Goal: Check status: Check status

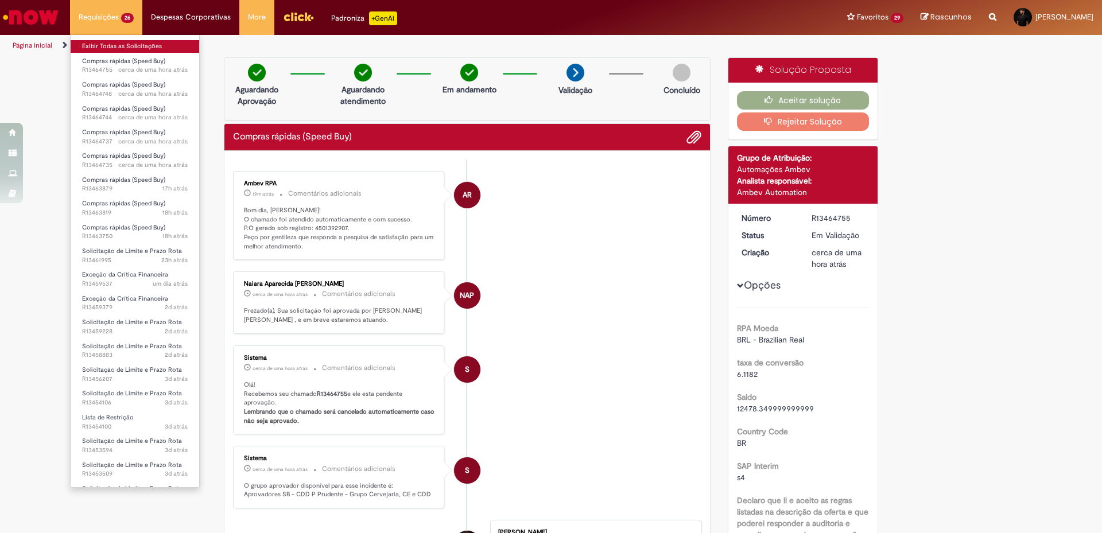
click at [127, 48] on link "Exibir Todas as Solicitações" at bounding box center [135, 46] width 129 height 13
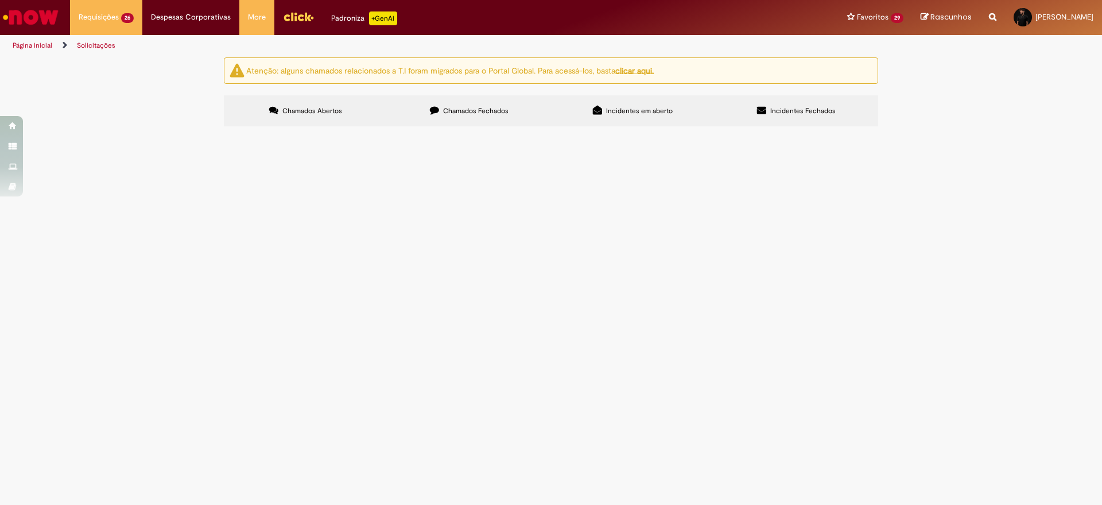
click at [0, 0] on span "LSV - Copos" at bounding box center [0, 0] width 0 height 0
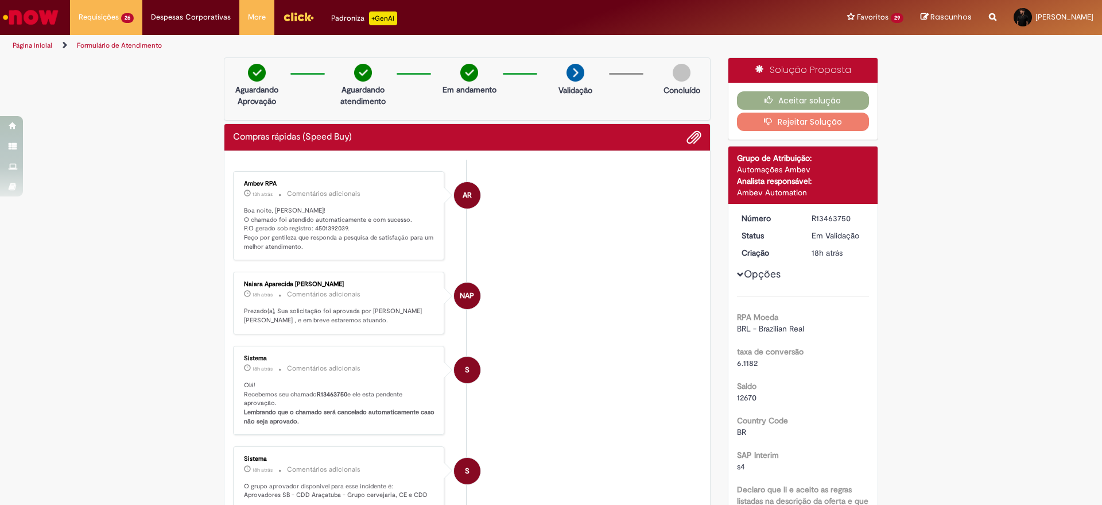
click at [326, 227] on p "Boa noite, [PERSON_NAME]! O chamado foi atendido automaticamente e com sucesso.…" at bounding box center [339, 228] width 191 height 45
copy p "4501392039"
click at [778, 108] on button "Aceitar solução" at bounding box center [803, 100] width 133 height 18
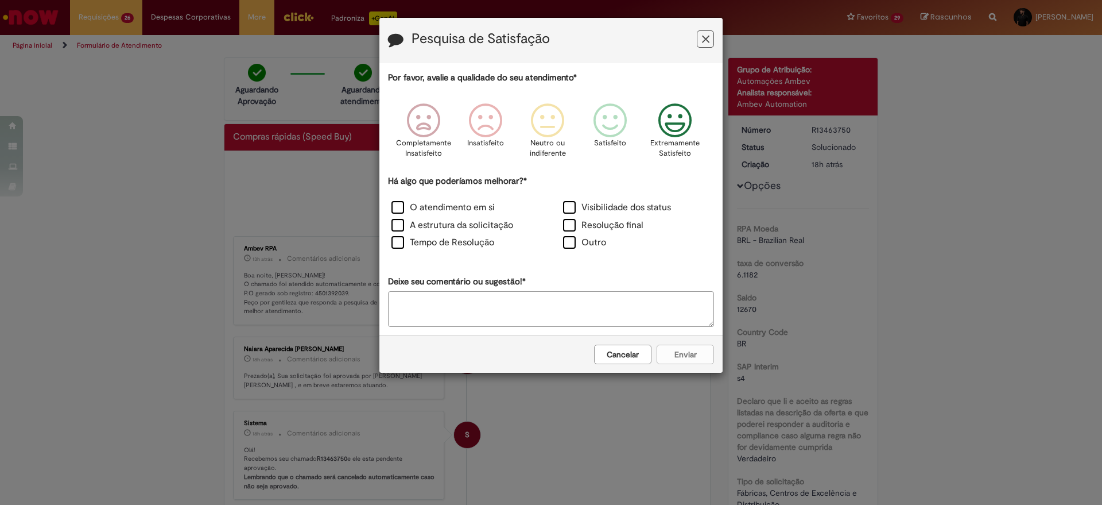
click at [670, 125] on icon "Feedback" at bounding box center [675, 120] width 43 height 34
click at [562, 226] on div "Resolução final" at bounding box center [636, 226] width 169 height 15
click at [567, 226] on label "Resolução final" at bounding box center [603, 225] width 80 height 13
click at [681, 354] on button "Enviar" at bounding box center [685, 354] width 57 height 20
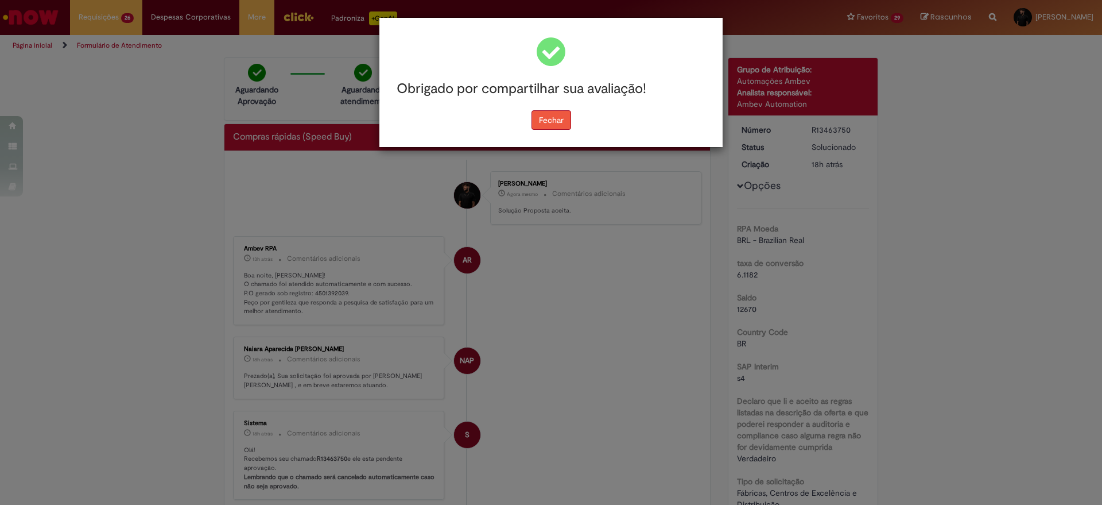
click at [552, 116] on button "Fechar" at bounding box center [551, 120] width 40 height 20
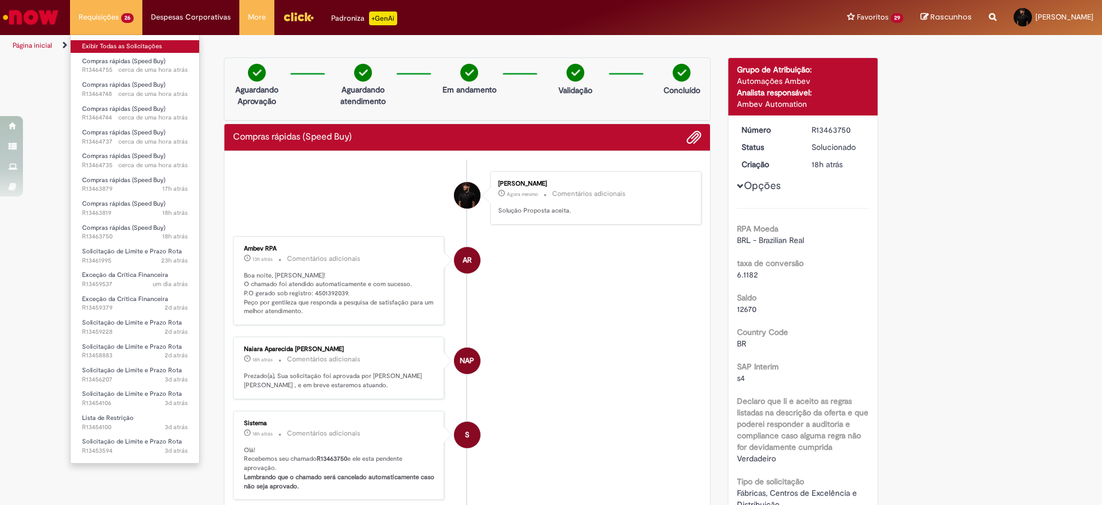
click at [110, 44] on link "Exibir Todas as Solicitações" at bounding box center [135, 46] width 129 height 13
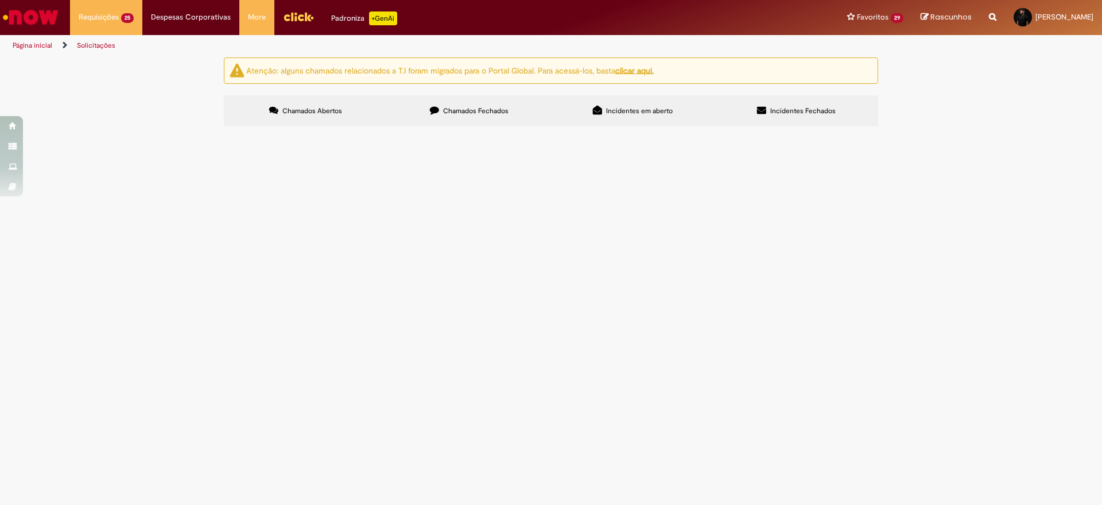
click at [0, 0] on span "LSV - Papel toalha armazem" at bounding box center [0, 0] width 0 height 0
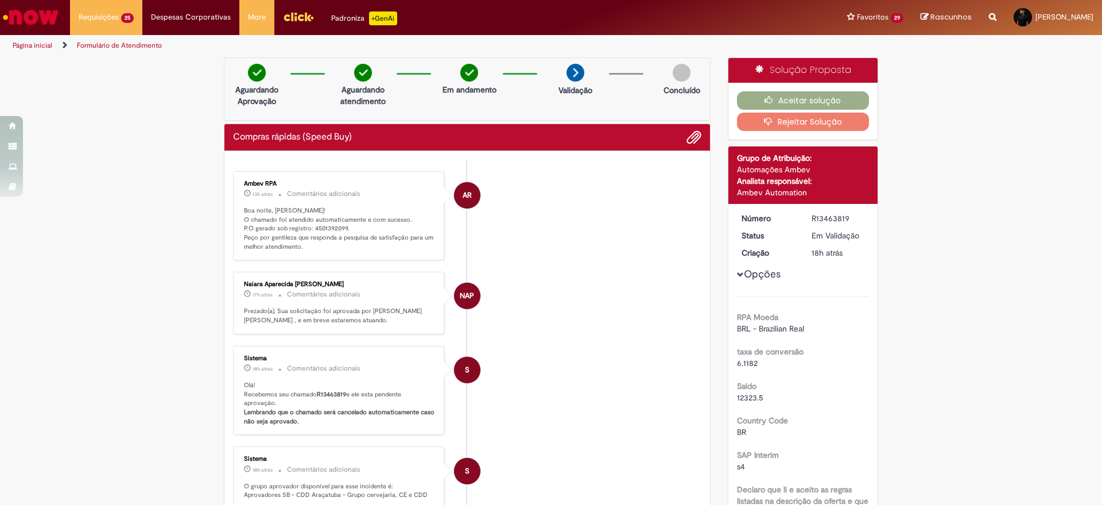
click at [318, 225] on p "Boa noite, [PERSON_NAME]! O chamado foi atendido automaticamente e com sucesso.…" at bounding box center [339, 228] width 191 height 45
copy p "4501392099"
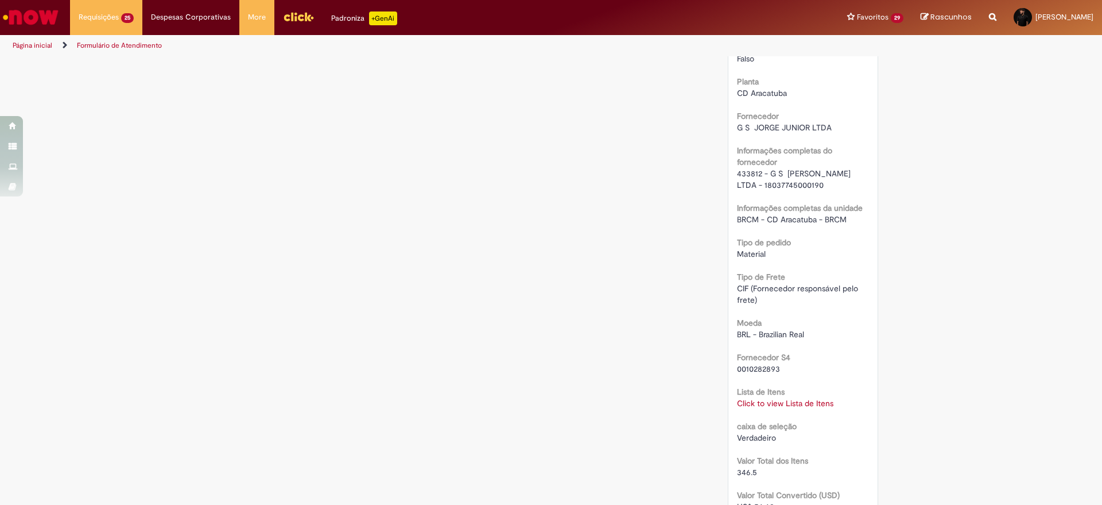
scroll to position [960, 0]
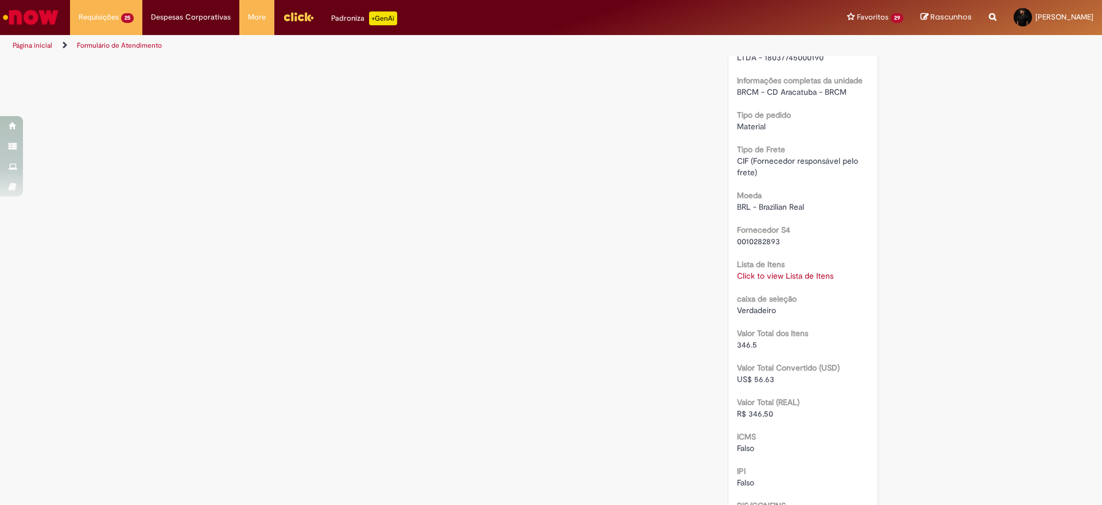
click at [754, 275] on link "Click to view Lista de Itens" at bounding box center [785, 275] width 96 height 10
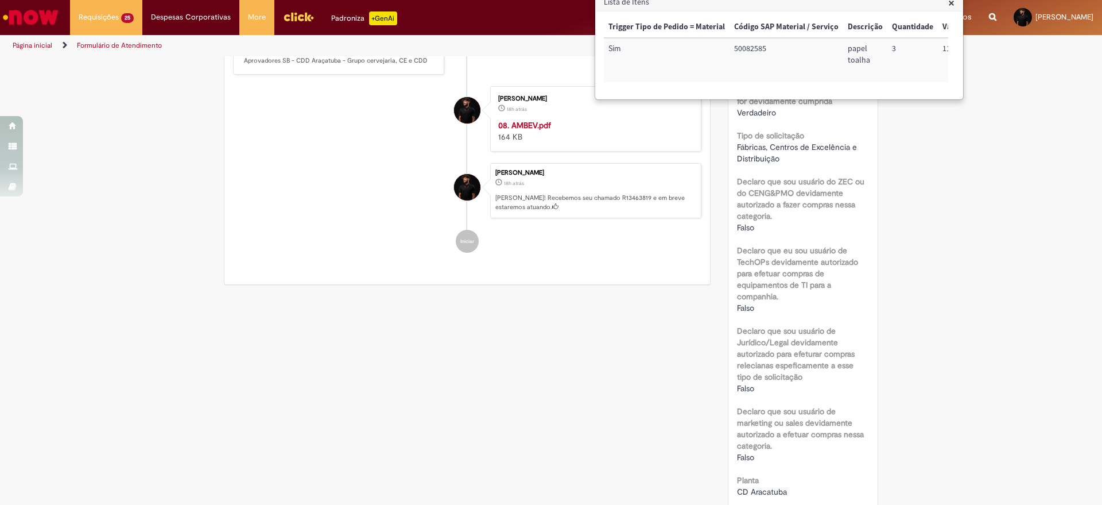
scroll to position [0, 0]
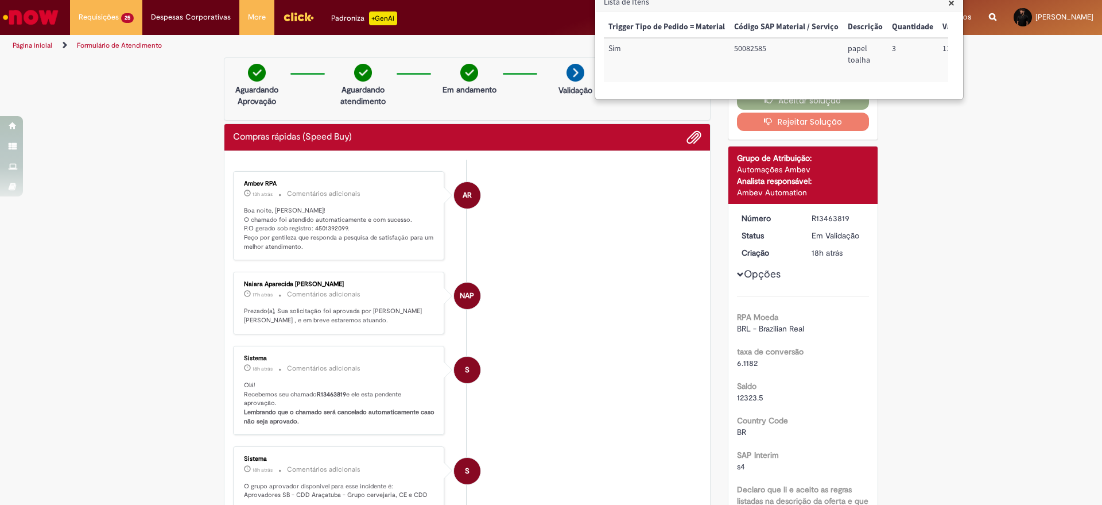
click at [634, 148] on div "Compras rápidas (Speed Buy)" at bounding box center [467, 137] width 486 height 27
click at [950, 4] on span "×" at bounding box center [951, 2] width 6 height 15
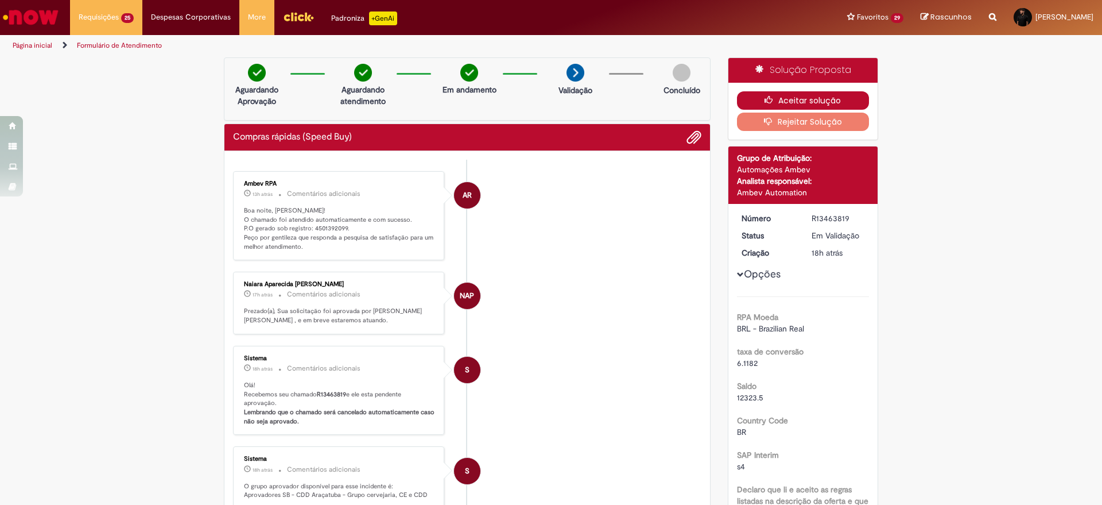
click at [791, 103] on button "Aceitar solução" at bounding box center [803, 100] width 133 height 18
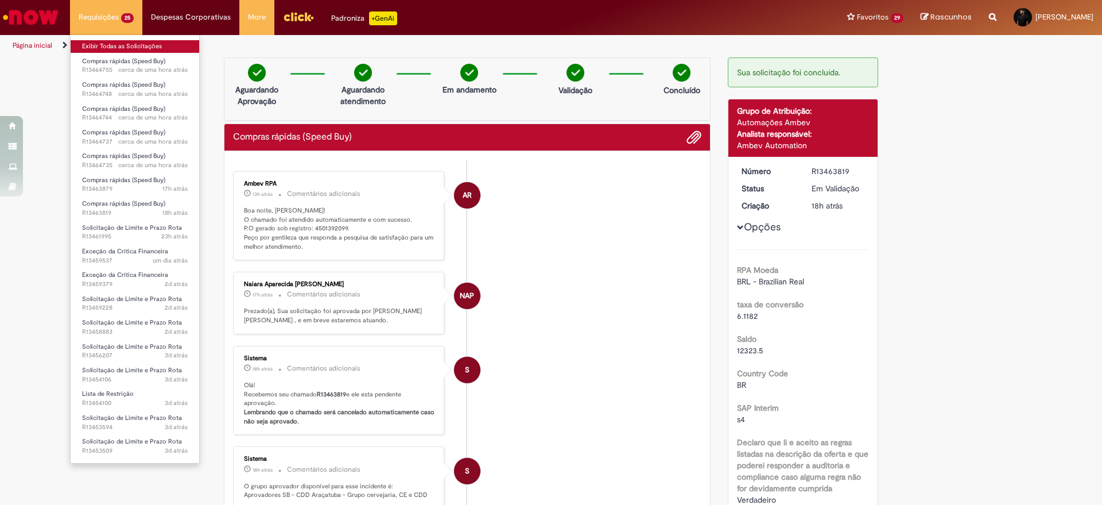
click at [115, 44] on link "Exibir Todas as Solicitações" at bounding box center [135, 46] width 129 height 13
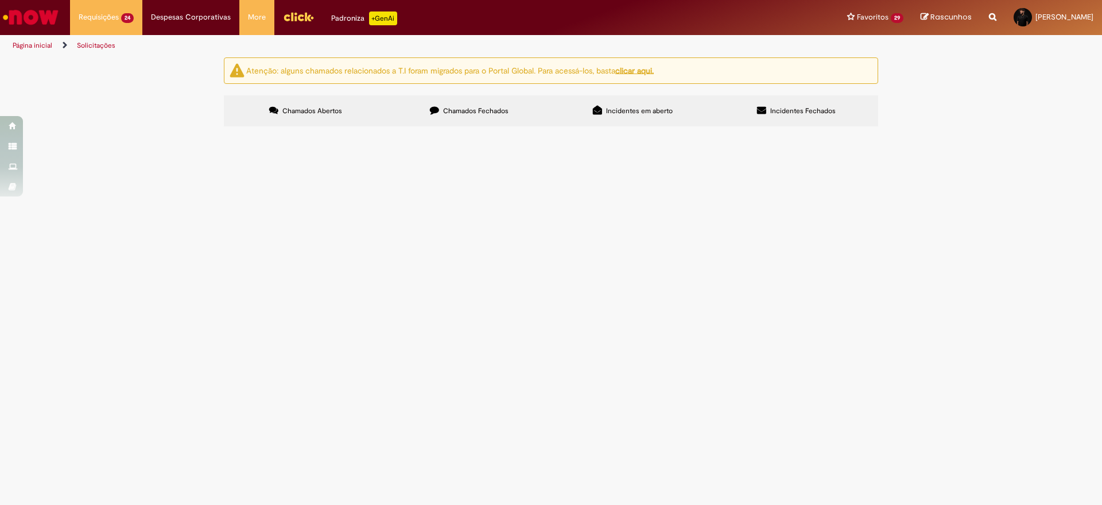
click at [0, 0] on span "lsg - produtos de limpeza" at bounding box center [0, 0] width 0 height 0
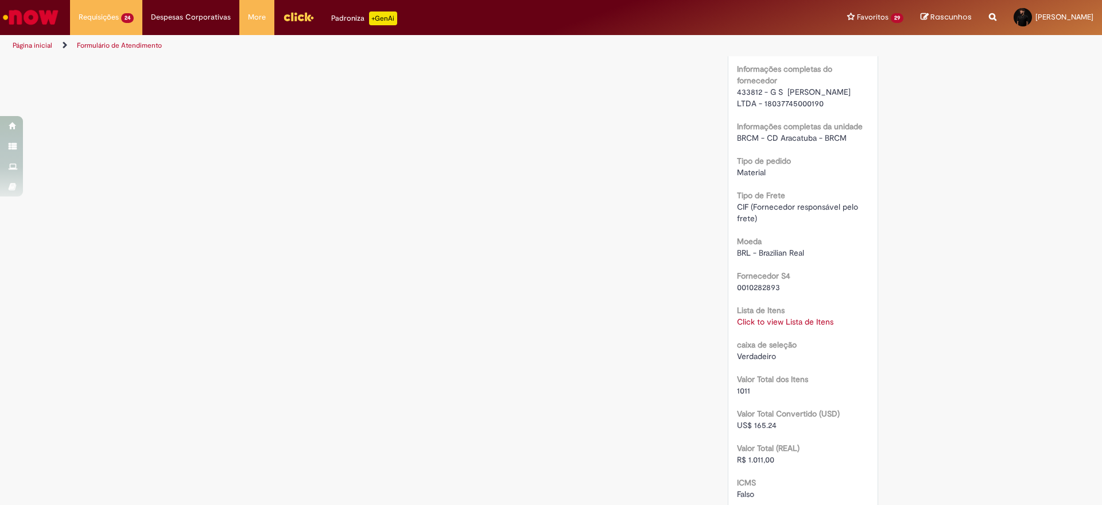
scroll to position [915, 0]
click at [769, 316] on link "Click to view Lista de Itens" at bounding box center [785, 320] width 96 height 10
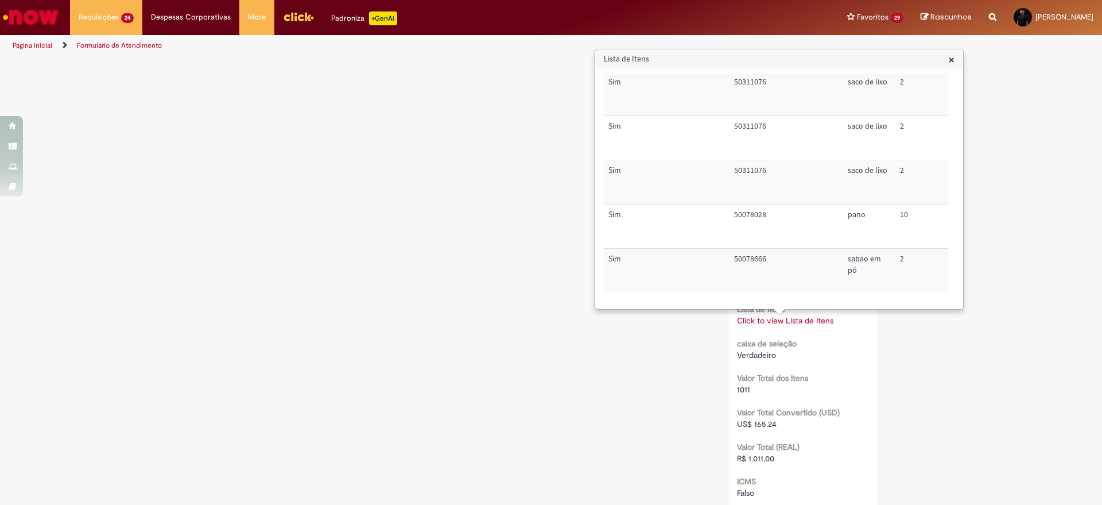
scroll to position [0, 0]
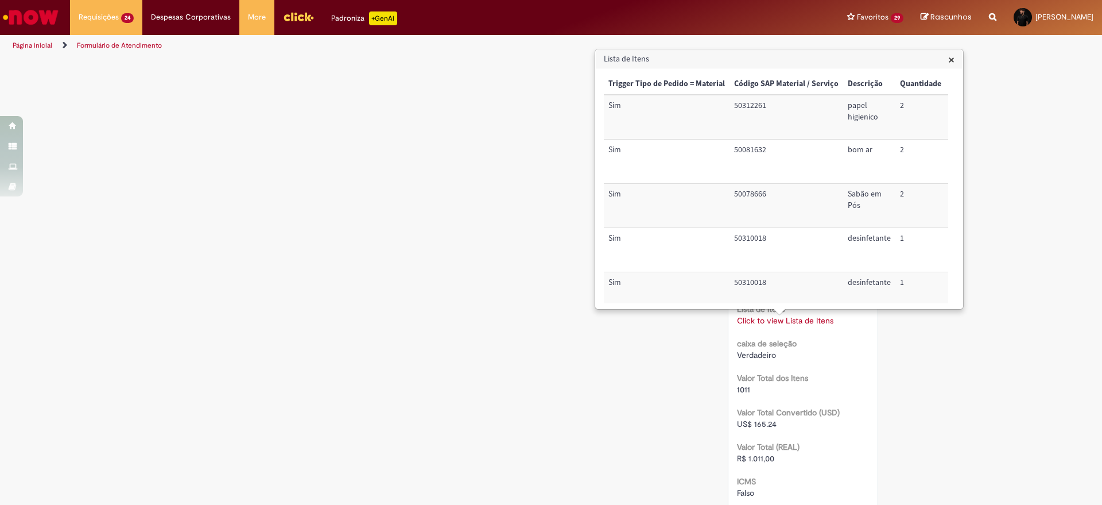
click at [433, 218] on div "Verificar Código de Barras Aguardando Aprovação Aguardando atendimento Em andam…" at bounding box center [551, 38] width 672 height 1791
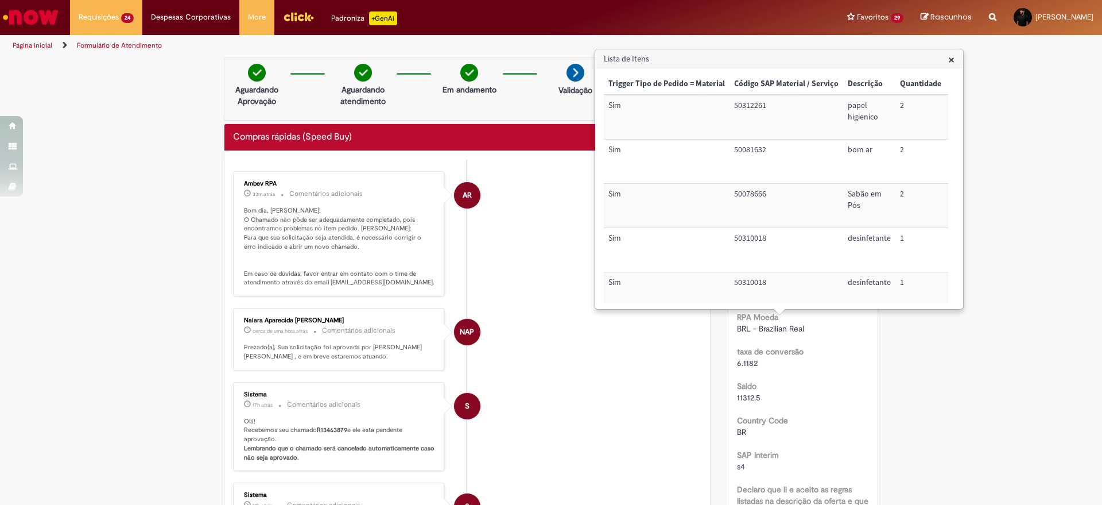
click at [952, 59] on span "×" at bounding box center [951, 59] width 6 height 15
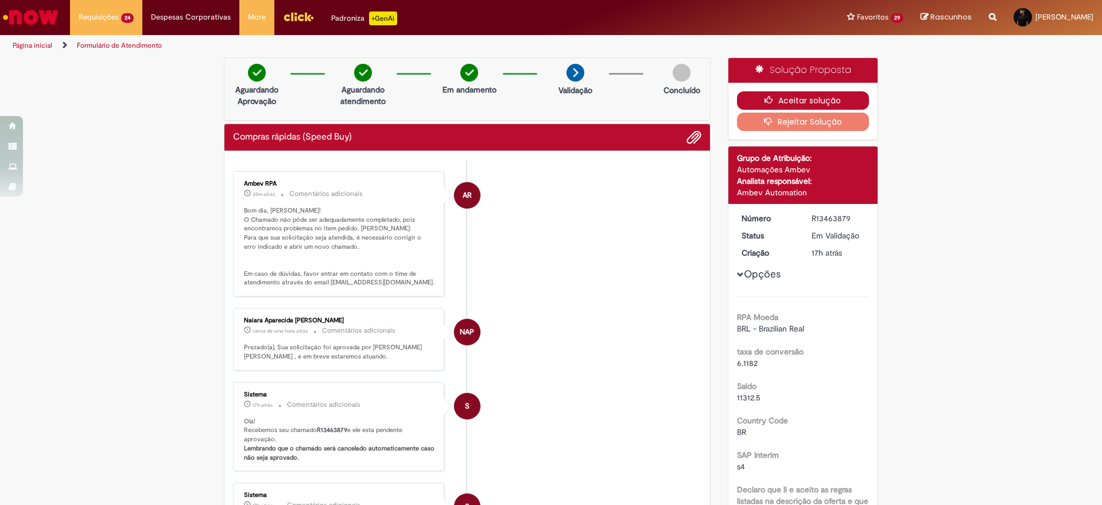
click at [784, 101] on button "Aceitar solução" at bounding box center [803, 100] width 133 height 18
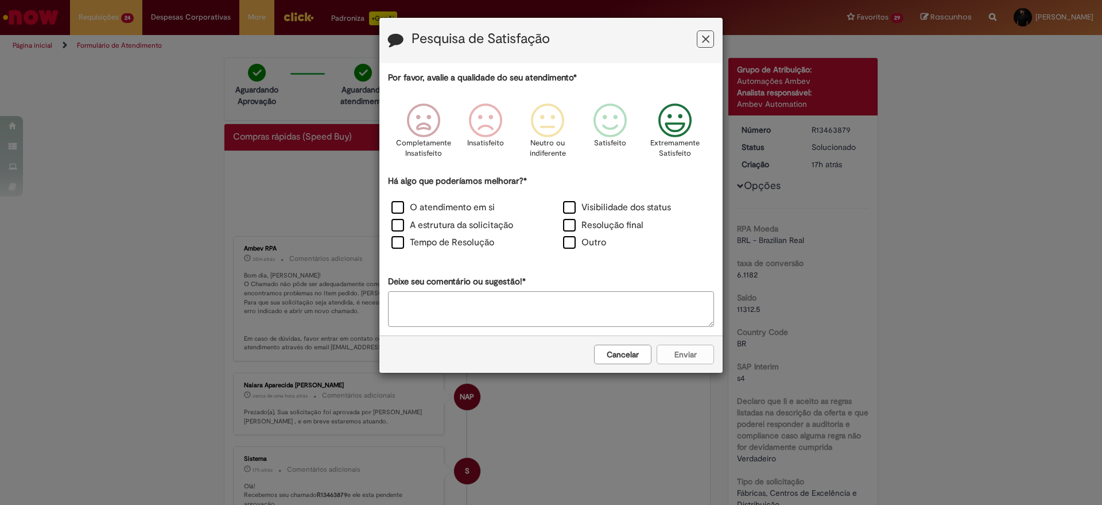
click at [685, 129] on icon "Feedback" at bounding box center [675, 120] width 43 height 34
click at [591, 228] on label "Resolução final" at bounding box center [603, 225] width 80 height 13
click at [680, 355] on button "Enviar" at bounding box center [685, 354] width 57 height 20
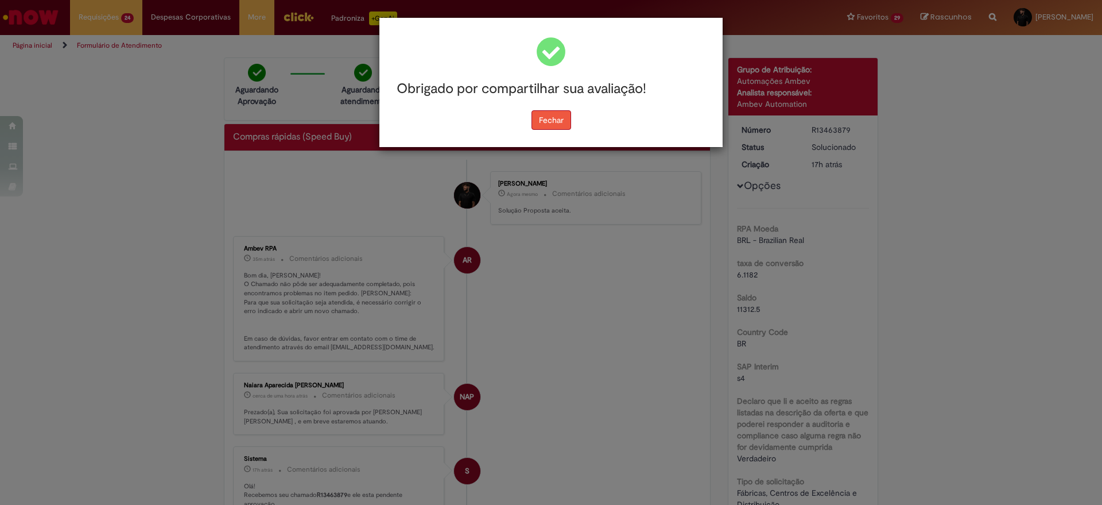
click at [555, 119] on button "Fechar" at bounding box center [551, 120] width 40 height 20
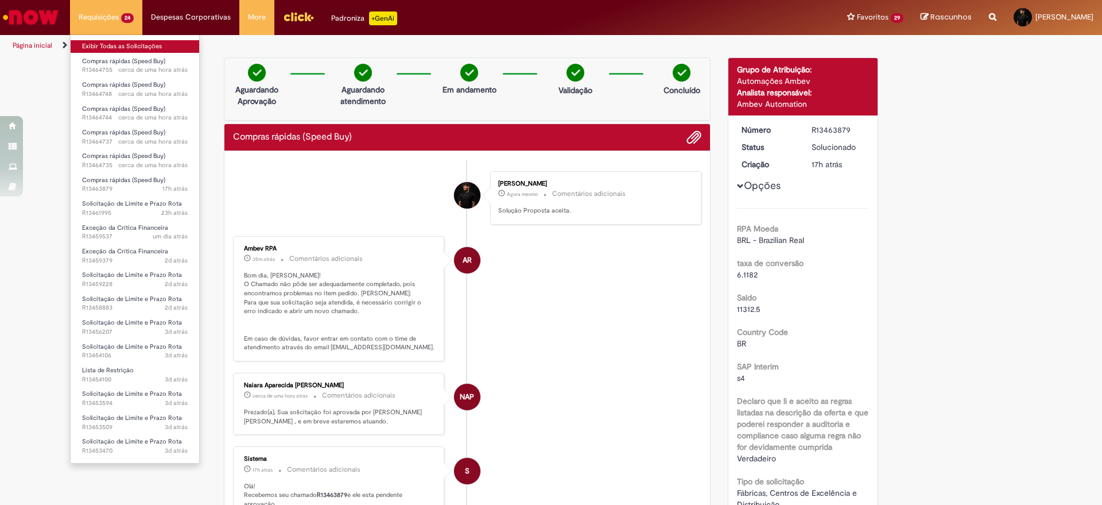
click at [126, 41] on link "Exibir Todas as Solicitações" at bounding box center [135, 46] width 129 height 13
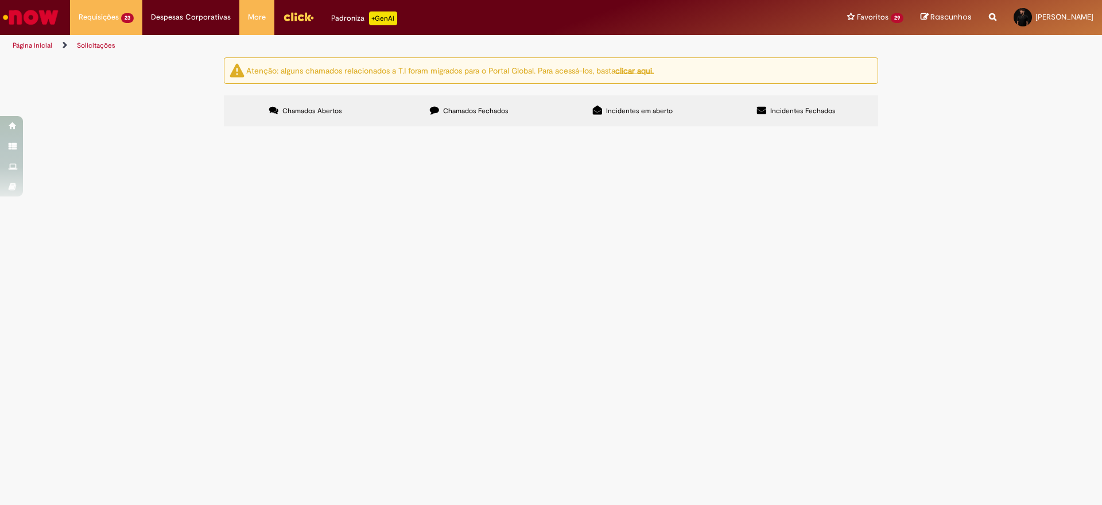
click at [0, 0] on span "Cremone - OS 556919" at bounding box center [0, 0] width 0 height 0
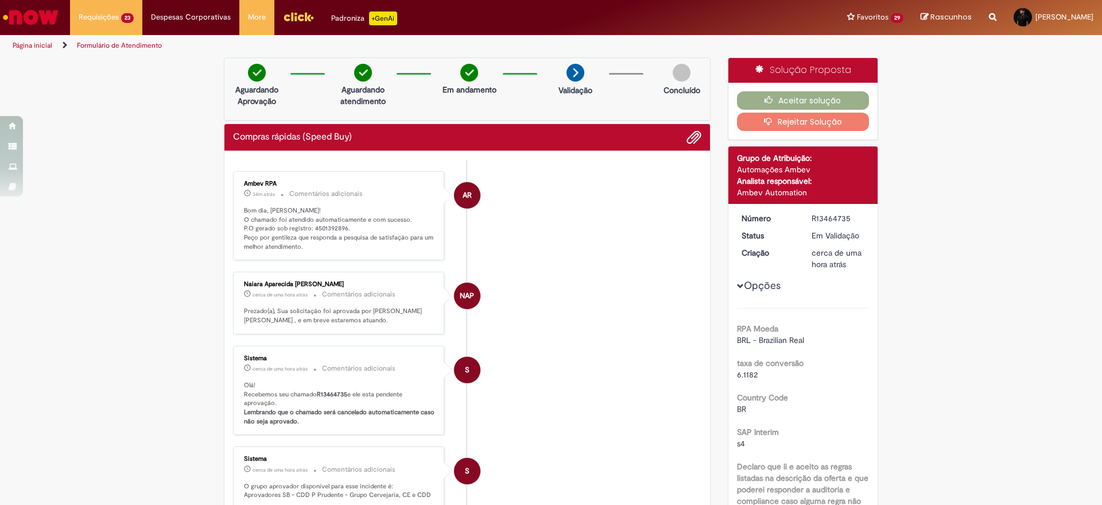
click at [318, 231] on p "Bom dia, [PERSON_NAME]! O chamado foi atendido automaticamente e com sucesso. P…" at bounding box center [339, 228] width 191 height 45
copy p "4501392896"
click at [794, 102] on button "Aceitar solução" at bounding box center [803, 100] width 133 height 18
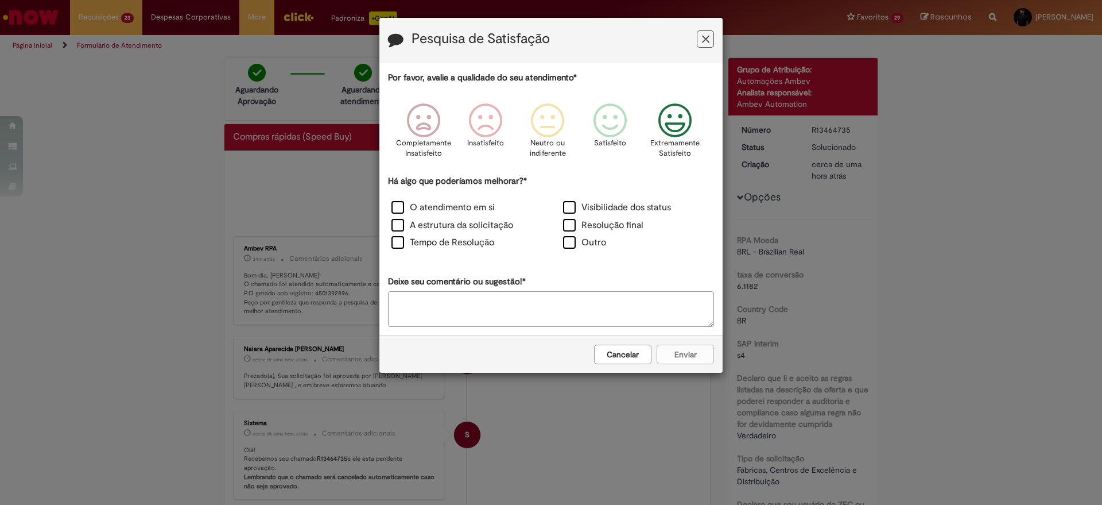
click at [684, 133] on icon "Feedback" at bounding box center [675, 120] width 43 height 34
click at [615, 226] on label "Resolução final" at bounding box center [603, 225] width 80 height 13
click at [696, 354] on button "Enviar" at bounding box center [685, 354] width 57 height 20
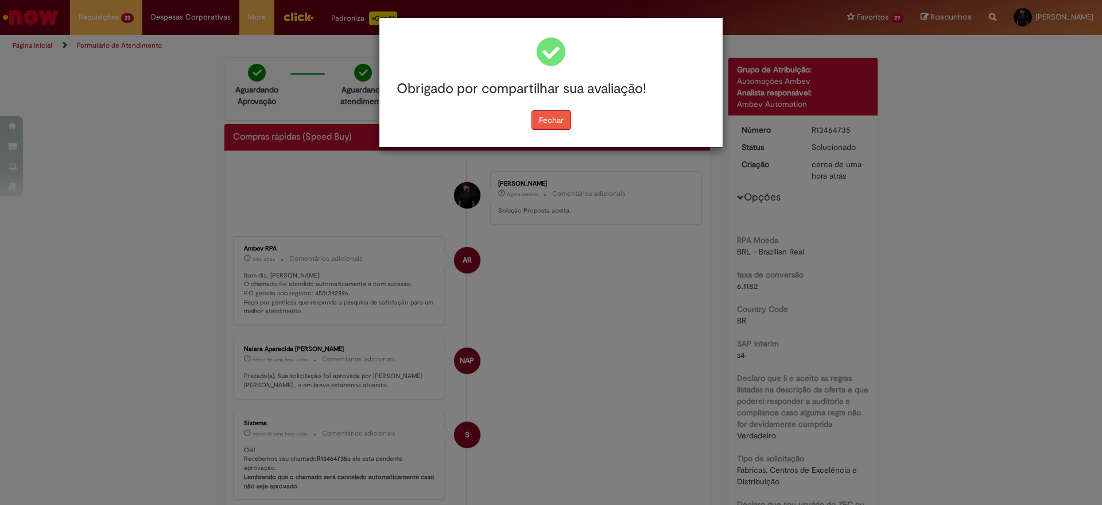
click at [559, 128] on button "Fechar" at bounding box center [551, 120] width 40 height 20
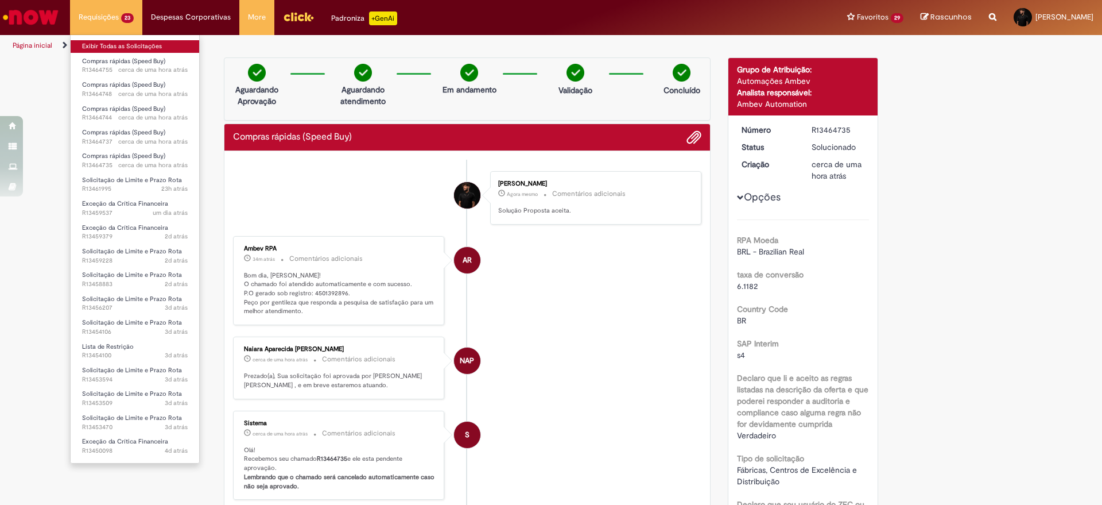
click at [124, 46] on link "Exibir Todas as Solicitações" at bounding box center [135, 46] width 129 height 13
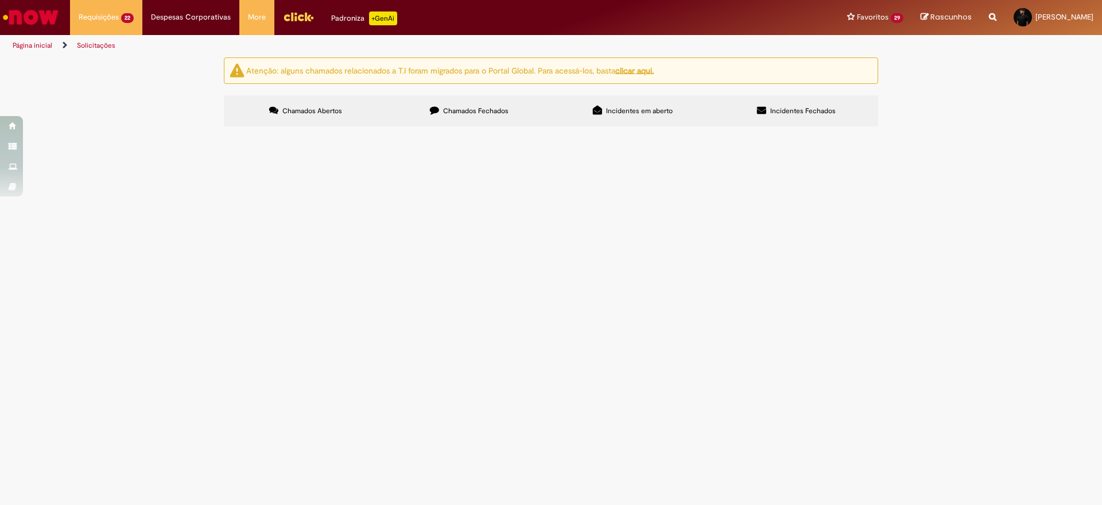
click at [0, 0] on span "Cremone - OS 557073" at bounding box center [0, 0] width 0 height 0
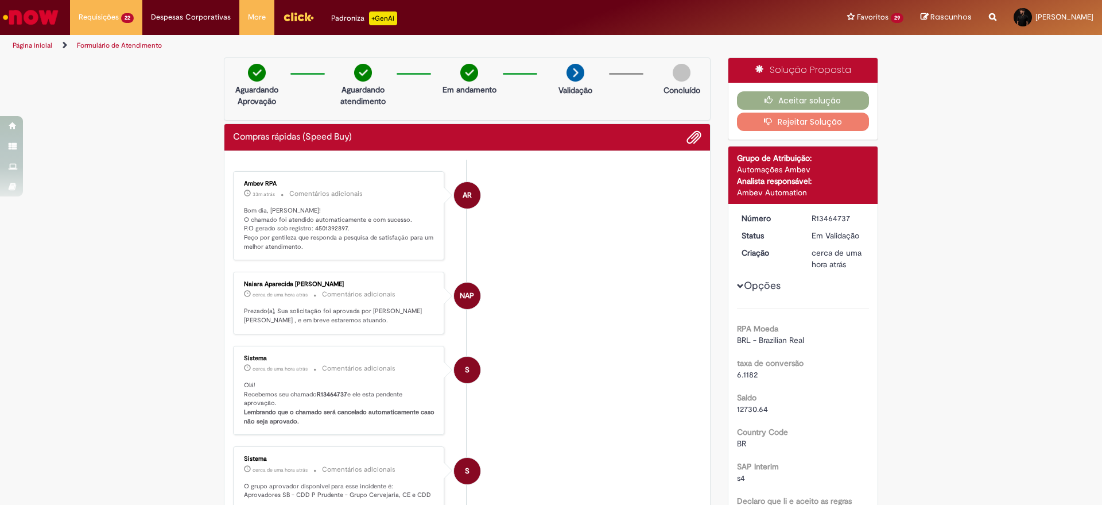
click at [327, 165] on ul "AR Ambev RPA 33m atrás 33 minutos atrás Comentários adicionais Bom dia, [PERSON…" at bounding box center [467, 429] width 468 height 538
click at [321, 227] on p "Bom dia, [PERSON_NAME]! O chamado foi atendido automaticamente e com sucesso. P…" at bounding box center [339, 228] width 191 height 45
copy p "4501392897"
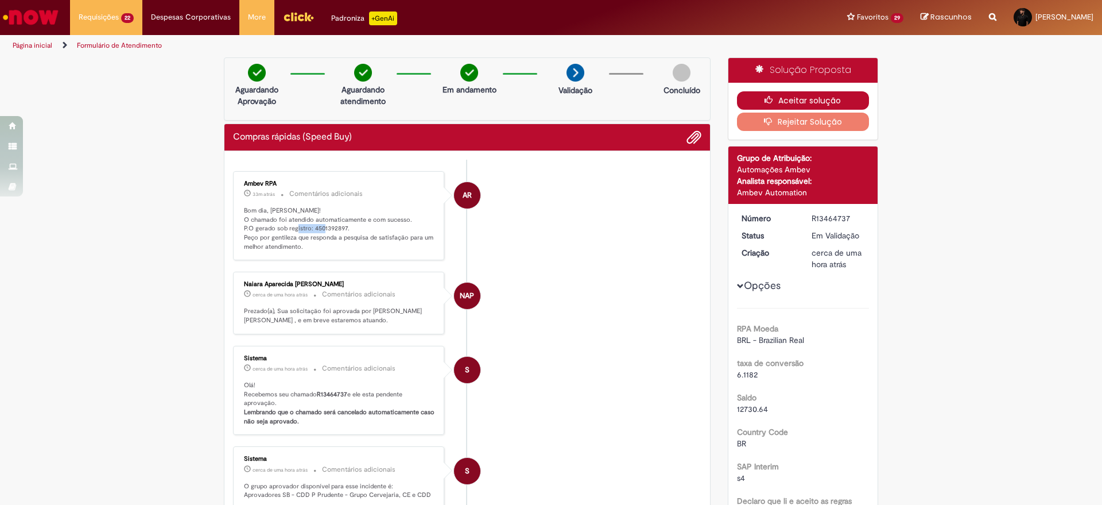
click at [765, 94] on button "Aceitar solução" at bounding box center [803, 100] width 133 height 18
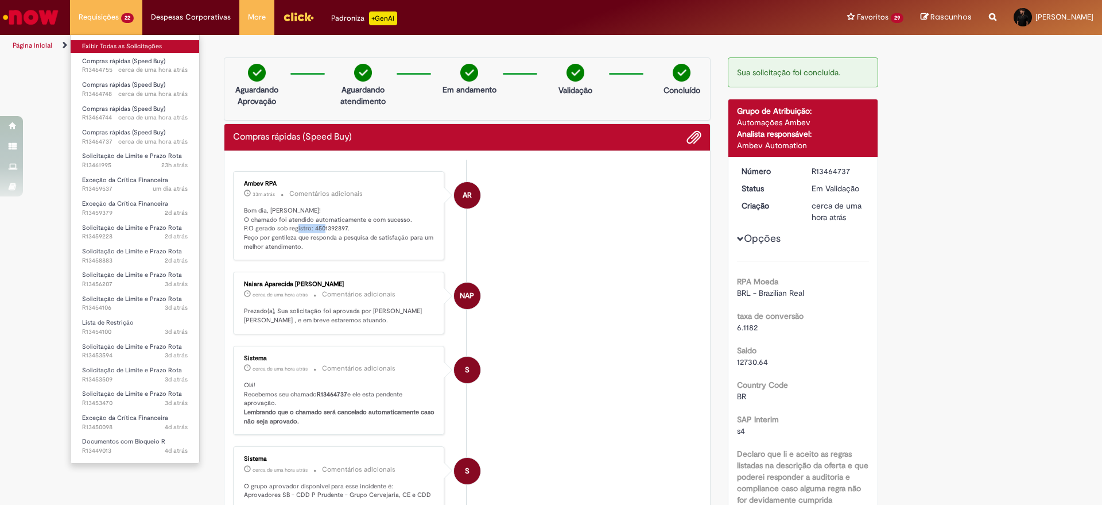
click at [140, 45] on link "Exibir Todas as Solicitações" at bounding box center [135, 46] width 129 height 13
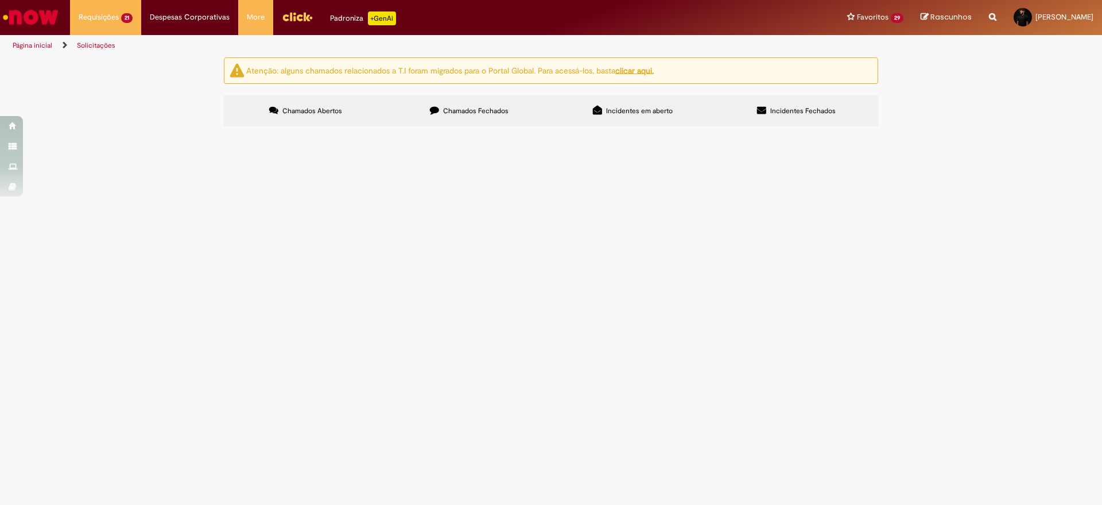
click at [0, 0] on span "cremone - OS 557306" at bounding box center [0, 0] width 0 height 0
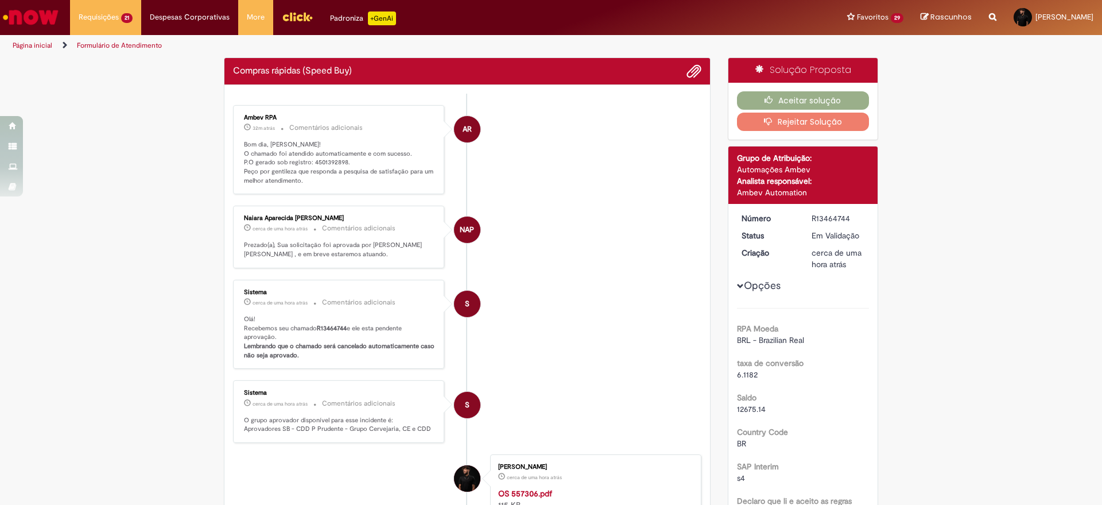
click at [315, 161] on ul "AR Ambev RPA 32m atrás 32 minutos atrás Comentários adicionais Bom dia, [PERSON…" at bounding box center [467, 363] width 468 height 538
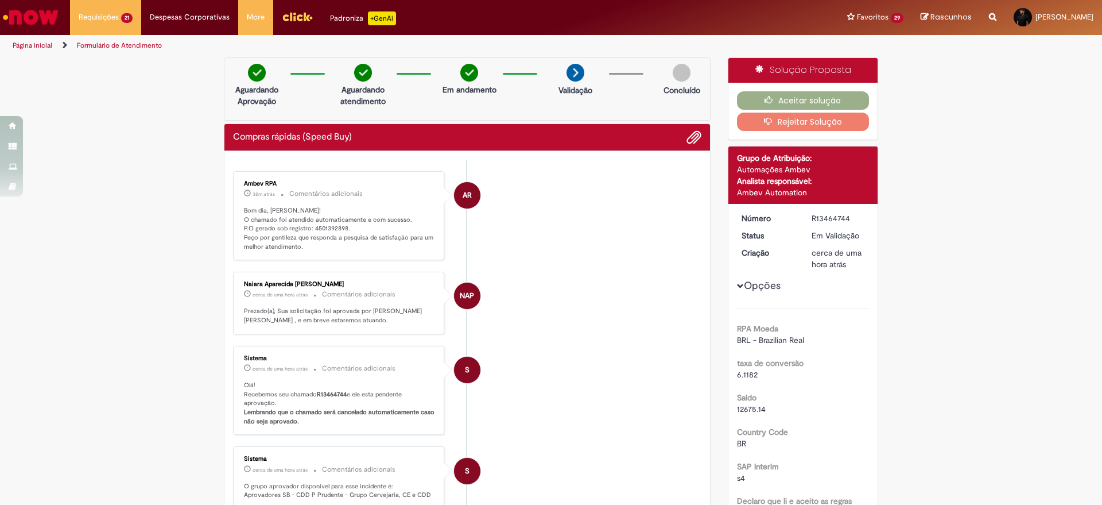
click at [315, 161] on ul "AR Ambev RPA 32m atrás 32 minutos atrás Comentários adicionais Bom dia, [PERSON…" at bounding box center [467, 429] width 468 height 538
click at [322, 222] on p "Bom dia, [PERSON_NAME]! O chamado foi atendido automaticamente e com sucesso. P…" at bounding box center [339, 228] width 191 height 45
click at [325, 227] on p "Bom dia, [PERSON_NAME]! O chamado foi atendido automaticamente e com sucesso. P…" at bounding box center [339, 228] width 191 height 45
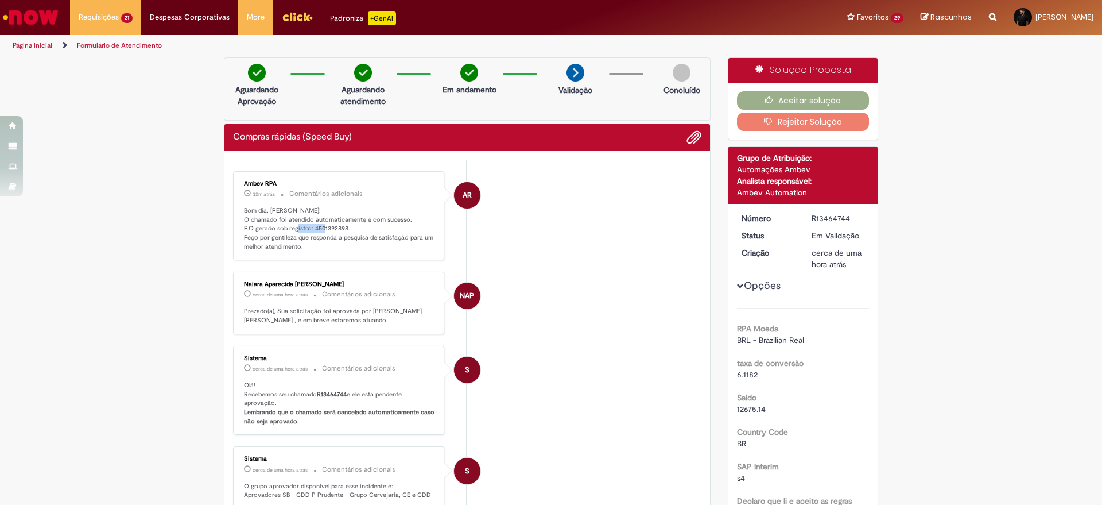
copy p "4501392898"
click at [778, 95] on button "Aceitar solução" at bounding box center [803, 100] width 133 height 18
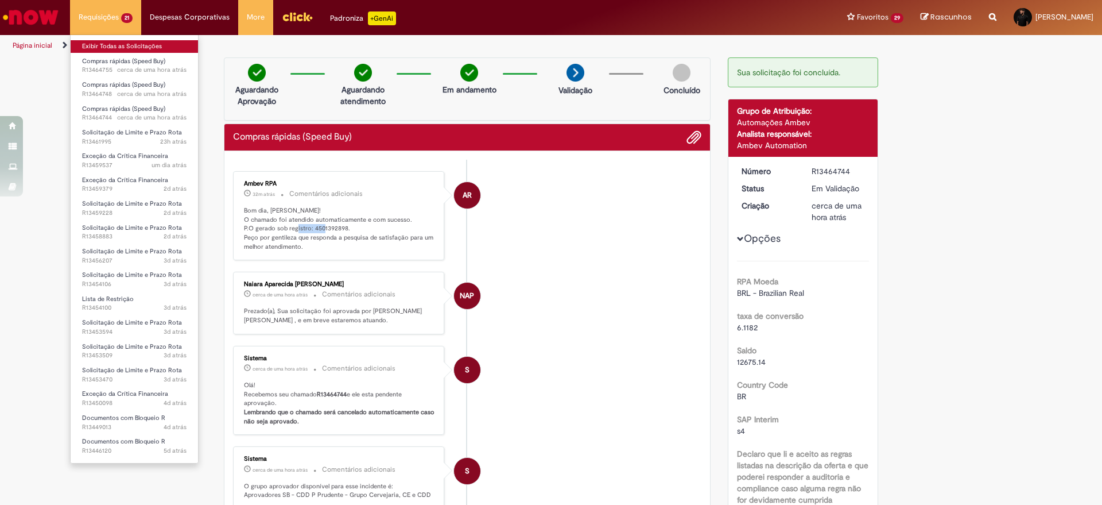
click at [109, 46] on link "Exibir Todas as Solicitações" at bounding box center [134, 46] width 127 height 13
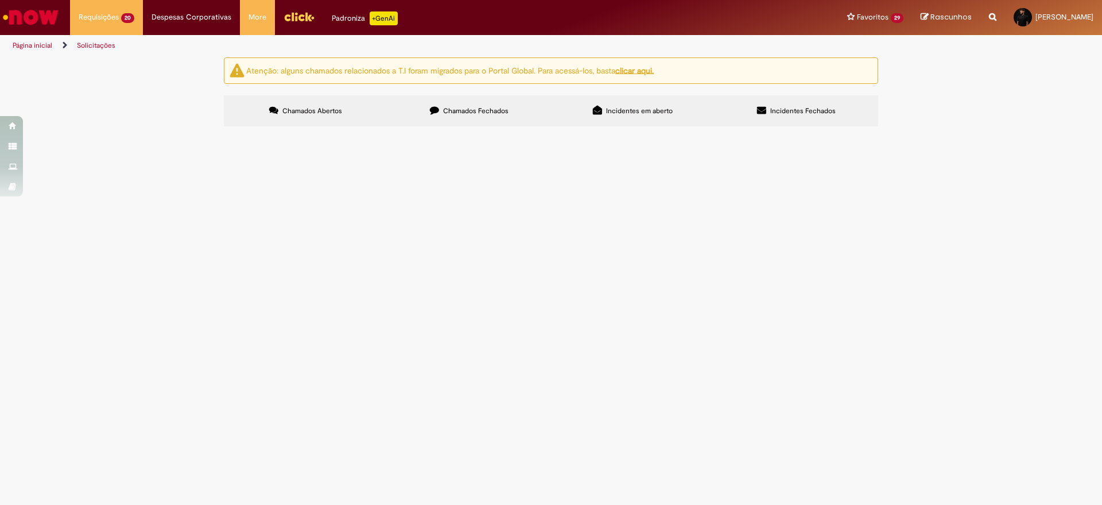
click at [0, 0] on span "cremone - OS 557407" at bounding box center [0, 0] width 0 height 0
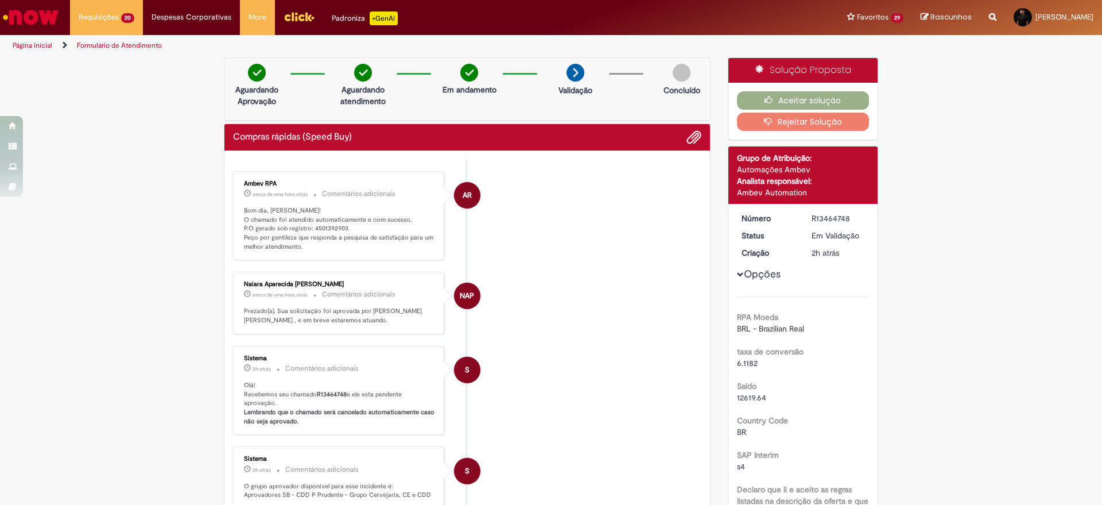
click at [327, 234] on p "Bom dia, [PERSON_NAME]! O chamado foi atendido automaticamente e com sucesso. P…" at bounding box center [339, 228] width 191 height 45
click at [331, 224] on p "Bom dia, [PERSON_NAME]! O chamado foi atendido automaticamente e com sucesso. P…" at bounding box center [339, 228] width 191 height 45
copy p "4501392903"
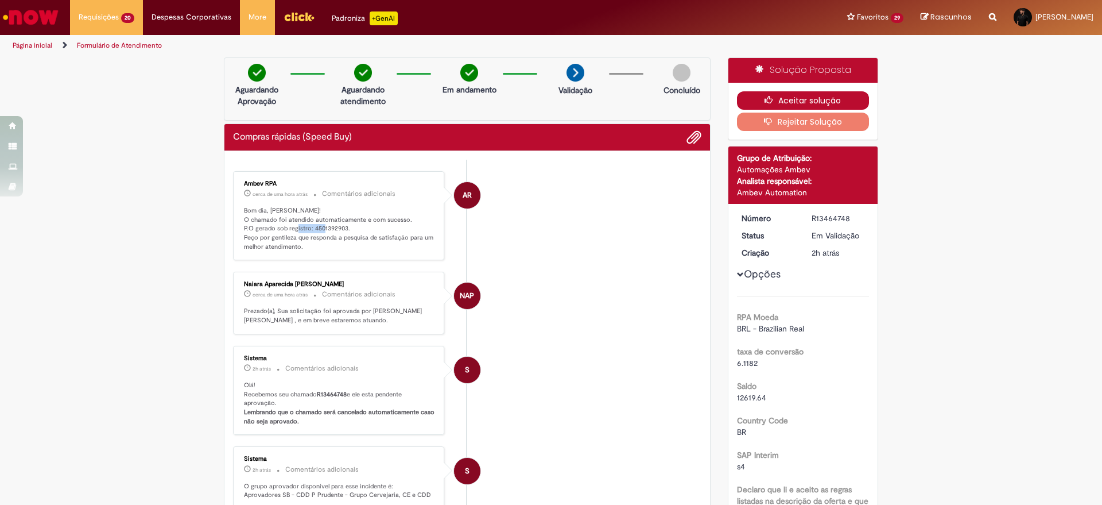
click at [784, 103] on button "Aceitar solução" at bounding box center [803, 100] width 133 height 18
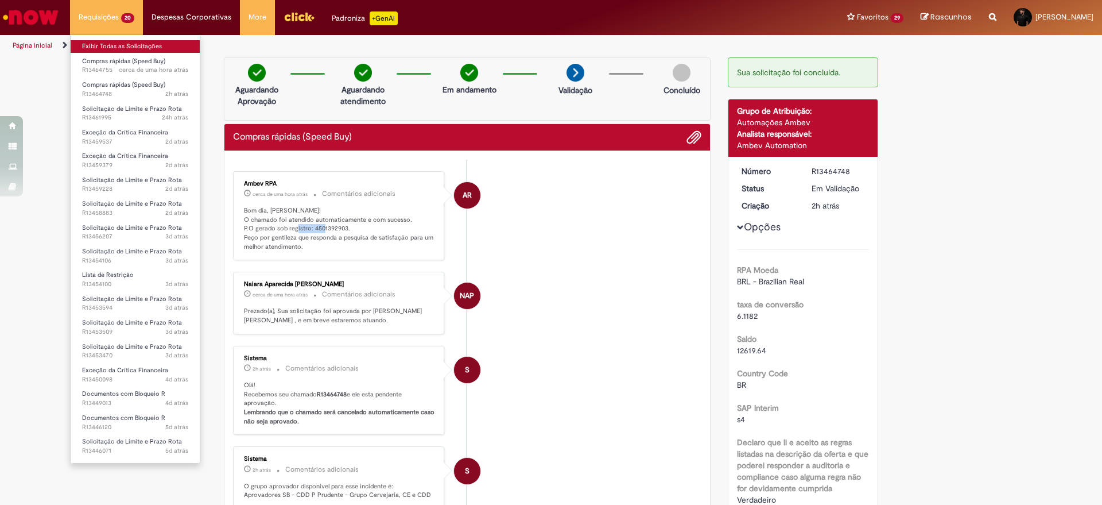
click at [104, 45] on link "Exibir Todas as Solicitações" at bounding box center [135, 46] width 129 height 13
click at [149, 45] on link "Exibir Todas as Solicitações" at bounding box center [135, 46] width 129 height 13
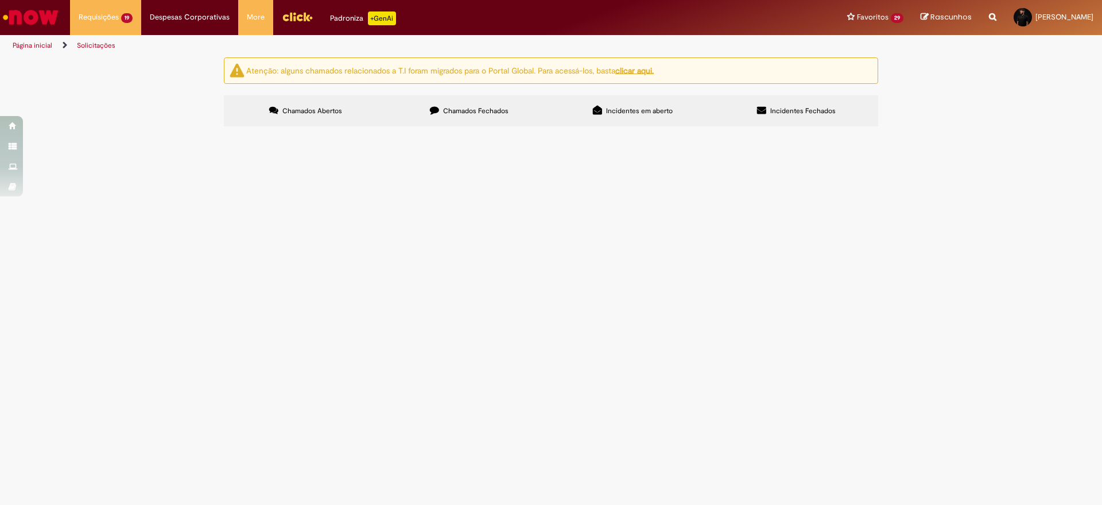
click at [0, 0] on span "cremone - OS 557720" at bounding box center [0, 0] width 0 height 0
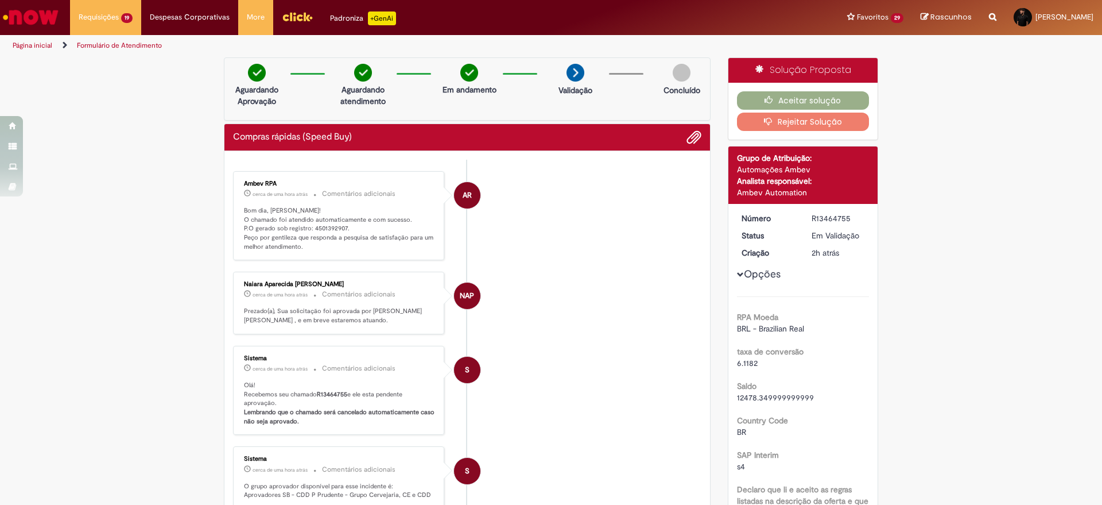
click at [323, 231] on p "Bom dia, [PERSON_NAME]! O chamado foi atendido automaticamente e com sucesso. P…" at bounding box center [339, 228] width 191 height 45
copy p "4501392907"
click at [806, 97] on button "Aceitar solução" at bounding box center [803, 100] width 133 height 18
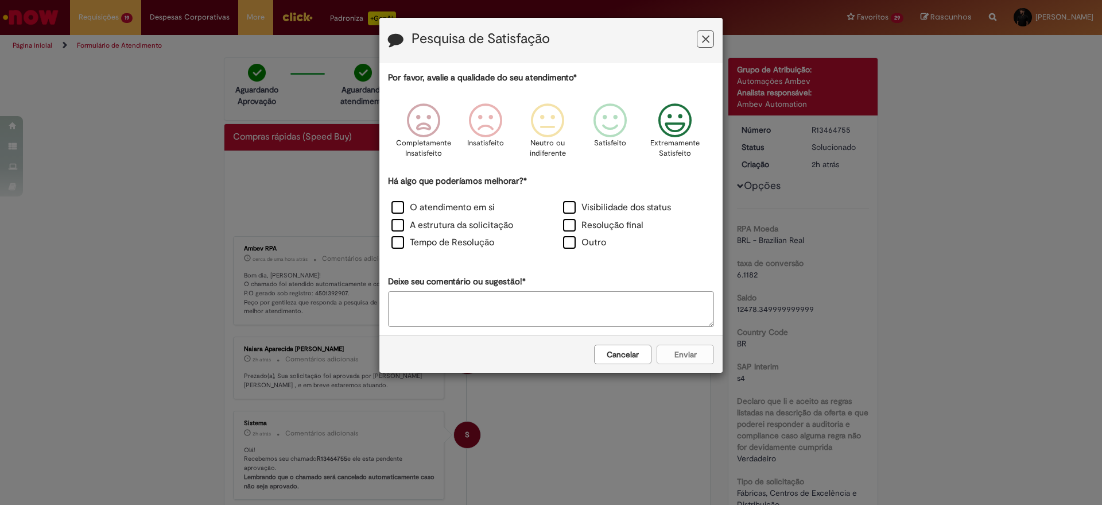
click at [670, 108] on icon "Feedback" at bounding box center [675, 120] width 43 height 34
click at [570, 230] on label "Resolução final" at bounding box center [603, 225] width 80 height 13
click at [677, 364] on div "Cancelar Enviar" at bounding box center [550, 353] width 343 height 37
click at [688, 358] on button "Enviar" at bounding box center [685, 354] width 57 height 20
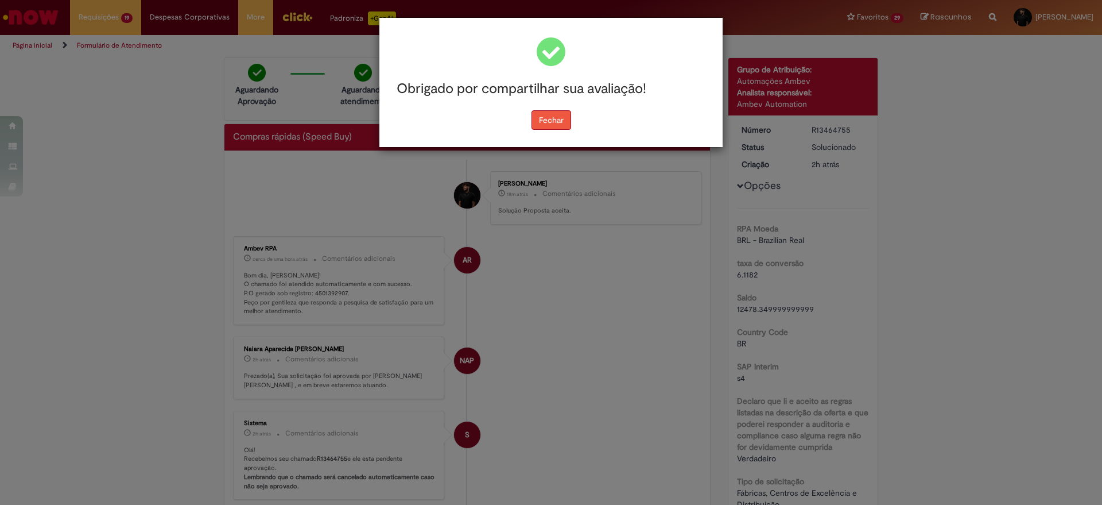
click at [555, 117] on button "Fechar" at bounding box center [551, 120] width 40 height 20
